Goal: Task Accomplishment & Management: Use online tool/utility

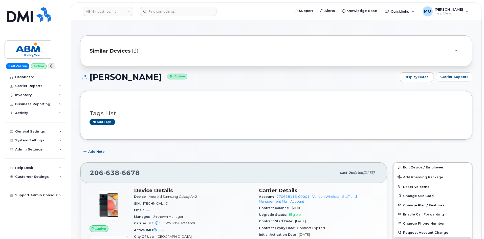
scroll to position [101, 0]
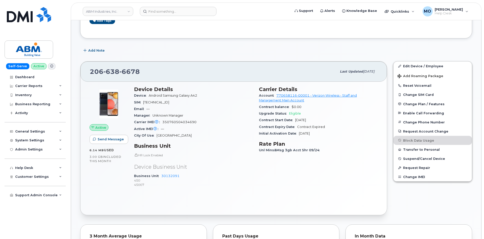
click at [155, 6] on header "ABM Industries, Inc. Support Alerts Knowledge Base Quicklinks Suspend / Cancel …" at bounding box center [276, 12] width 411 height 18
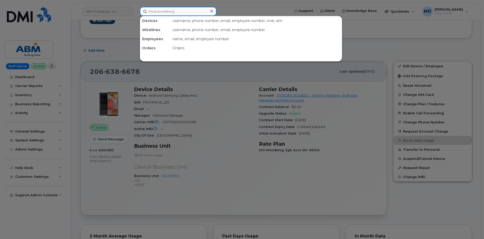
click at [166, 14] on input at bounding box center [178, 11] width 77 height 9
paste input "299910"
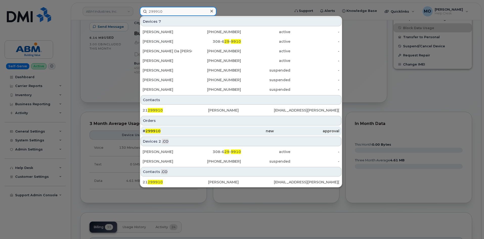
scroll to position [202, 0]
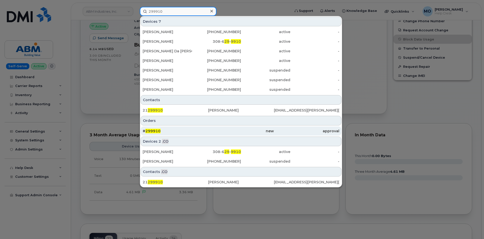
type input "299910"
click at [194, 128] on div "# 299910" at bounding box center [176, 130] width 66 height 9
click at [190, 132] on div "# 299910" at bounding box center [176, 130] width 66 height 5
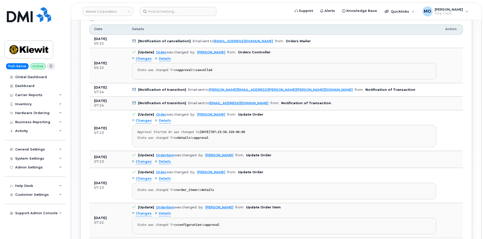
scroll to position [253, 0]
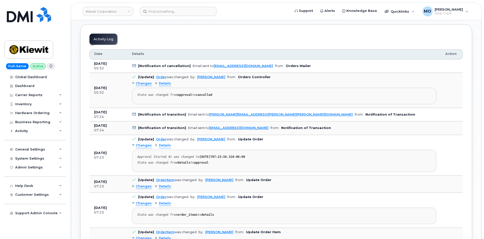
click at [133, 82] on div "Changes" at bounding box center [142, 83] width 20 height 5
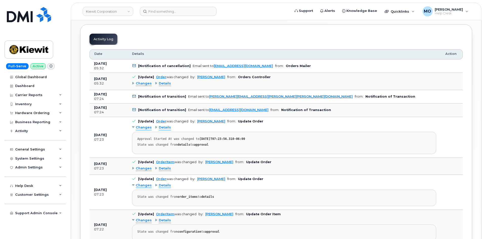
scroll to position [126, 0]
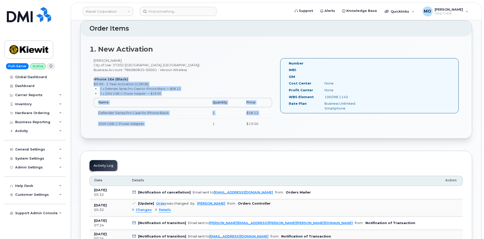
drag, startPoint x: 91, startPoint y: 78, endPoint x: 213, endPoint y: 120, distance: 129.2
click at [213, 120] on div "Rodolfo Sandoval City of Use: 37202 (Nashville, TN) Business Account: 786080835…" at bounding box center [183, 96] width 187 height 76
copy div "iPhone 16e (Black) $0.99 - 2 Year Activation (128GB) 1 x Defender Series Pro Ca…"
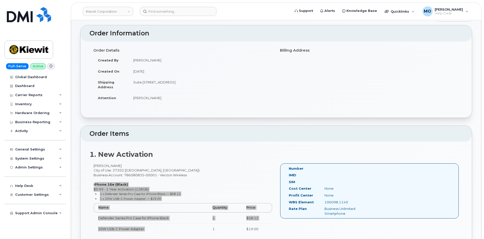
scroll to position [51, 0]
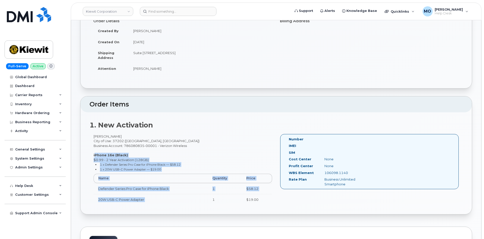
drag, startPoint x: 191, startPoint y: 145, endPoint x: 93, endPoint y: 140, distance: 98.5
click at [93, 140] on div "Rodolfo Sandoval City of Use: 37202 (Nashville, TN) Business Account: 786080835…" at bounding box center [183, 172] width 187 height 76
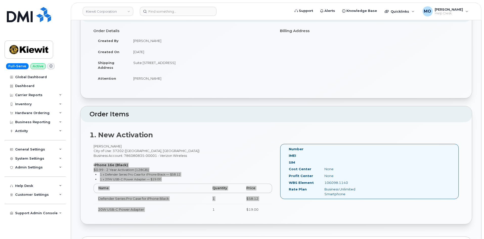
scroll to position [0, 0]
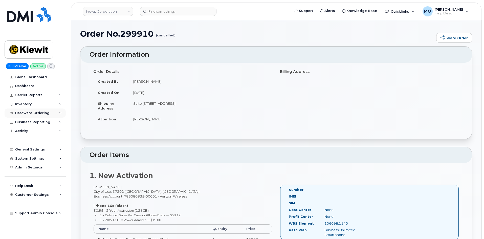
click at [46, 113] on div "Hardware Ordering" at bounding box center [32, 113] width 34 height 4
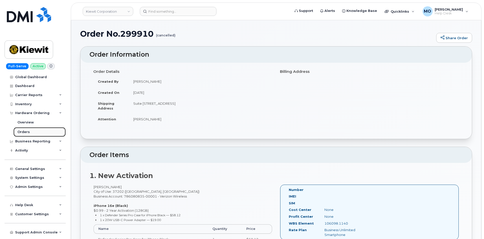
click at [41, 131] on link "Orders" at bounding box center [39, 132] width 52 height 10
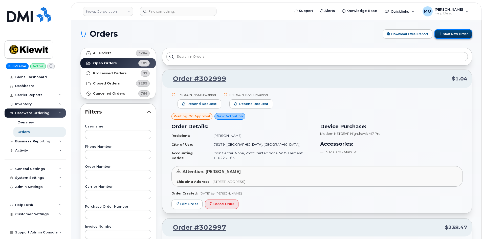
click at [457, 37] on button "Start New Order" at bounding box center [454, 33] width 38 height 9
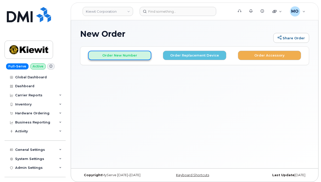
click at [132, 58] on button "Order New Number" at bounding box center [119, 55] width 63 height 9
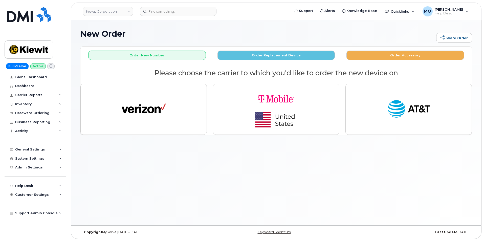
click at [159, 3] on div "Kiewit Corporation Support Alerts Knowledge Base Quicklinks Suspend / Cancel De…" at bounding box center [276, 12] width 411 height 18
click at [157, 14] on input at bounding box center [178, 11] width 77 height 9
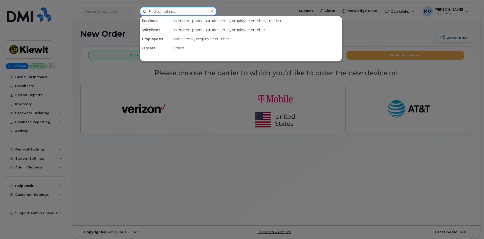
click at [170, 13] on input at bounding box center [178, 11] width 77 height 9
paste input "89012807332044353341"
type input "89012807332044353341"
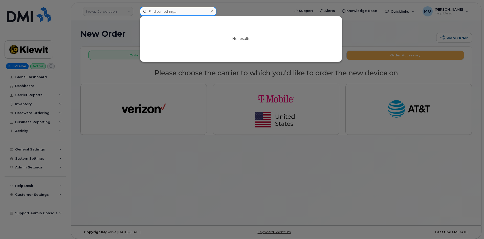
click at [175, 9] on input at bounding box center [178, 11] width 77 height 9
paste input "609-553-2717"
click at [178, 11] on input "609-553-2717" at bounding box center [178, 11] width 77 height 9
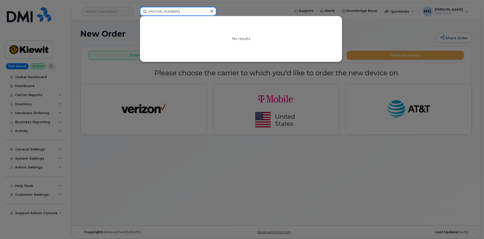
click at [178, 12] on input "609-553-2717" at bounding box center [178, 11] width 77 height 9
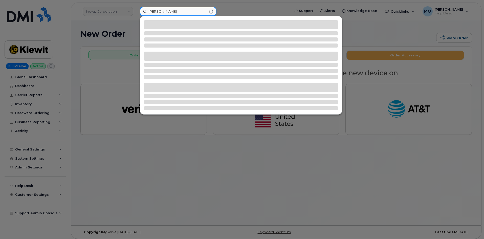
type input "[PERSON_NAME]"
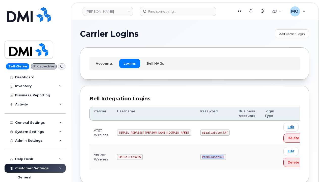
drag, startPoint x: 161, startPoint y: 156, endPoint x: 201, endPoint y: 154, distance: 39.8
click at [201, 154] on tr "Verizon Wireless DMIRollinsVZW P!nkGlasses78 Edit Delete" at bounding box center [199, 157] width 219 height 24
copy tr "P!nkGlasses78"
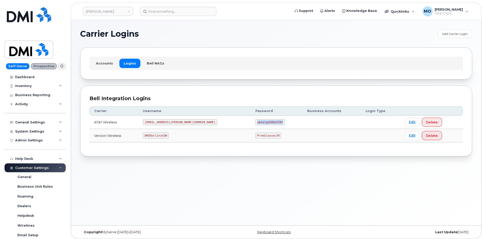
drag, startPoint x: 223, startPoint y: 123, endPoint x: 262, endPoint y: 121, distance: 38.5
click at [262, 121] on td "u$za!gx5VbntTAf" at bounding box center [277, 122] width 52 height 13
copy code "u$za!gx5VbntTAf"
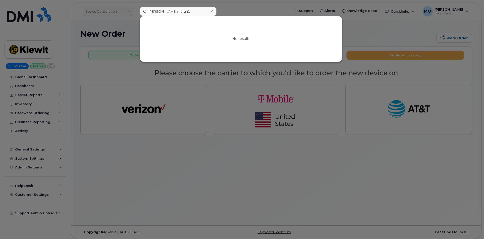
type input "[PERSON_NAME] martin1"
